Goal: Use online tool/utility: Utilize a website feature to perform a specific function

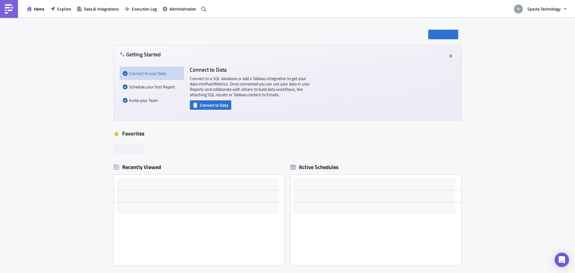
click at [86, 120] on div "New Getting Started Connect to your Data Schedule your first Report Invite your…" at bounding box center [287, 171] width 575 height 307
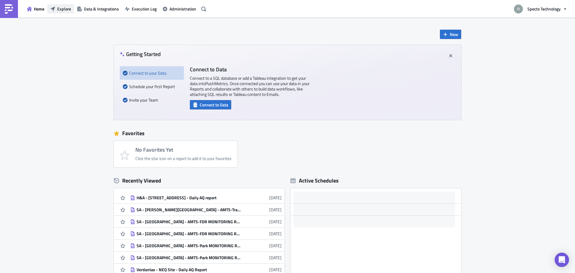
click at [59, 10] on span "Explore" at bounding box center [64, 9] width 14 height 6
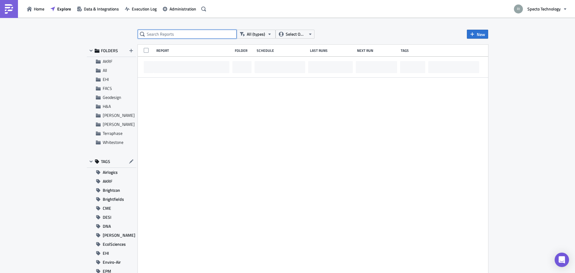
click at [168, 34] on input "text" at bounding box center [187, 34] width 99 height 9
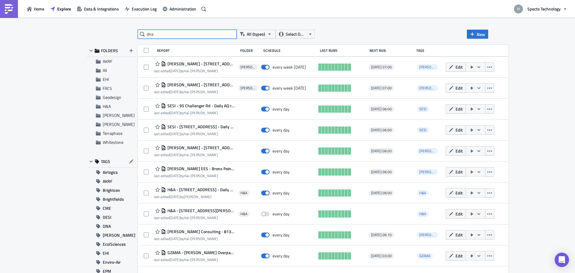
type input "dna"
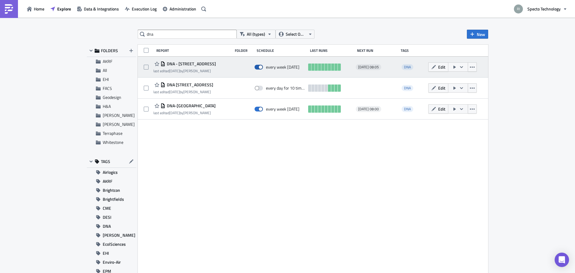
drag, startPoint x: 256, startPoint y: 66, endPoint x: 261, endPoint y: 65, distance: 4.9
click at [257, 66] on span at bounding box center [258, 67] width 8 height 5
click at [257, 66] on input "checkbox" at bounding box center [258, 67] width 4 height 4
click at [260, 67] on span at bounding box center [258, 67] width 8 height 5
click at [259, 67] on input "checkbox" at bounding box center [258, 67] width 4 height 4
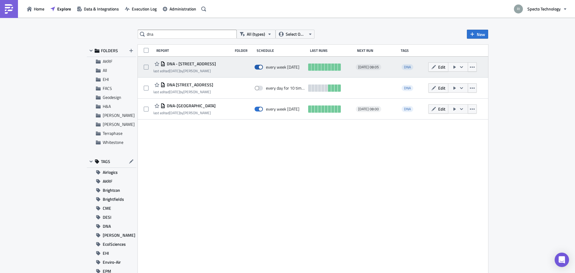
checkbox input "true"
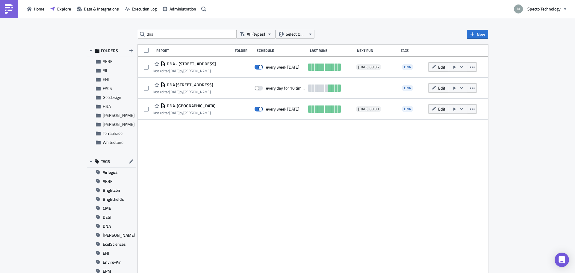
drag, startPoint x: 182, startPoint y: 207, endPoint x: 182, endPoint y: 203, distance: 4.2
click at [182, 205] on div "Report Folder Schedule Last Runs Next Run Tags DNA - 10 Columbus Circle last ed…" at bounding box center [313, 160] width 350 height 231
